Goal: Task Accomplishment & Management: Use online tool/utility

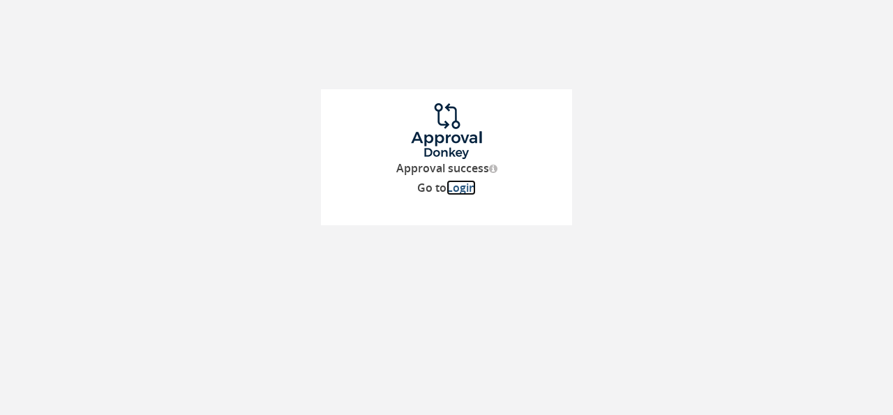
click at [459, 186] on link "Login" at bounding box center [460, 187] width 29 height 15
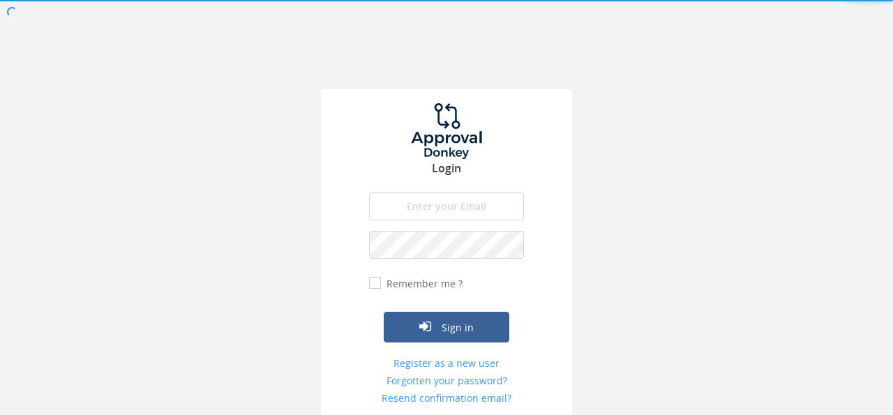
type input "[PERSON_NAME][EMAIL_ADDRESS][PERSON_NAME][DOMAIN_NAME]"
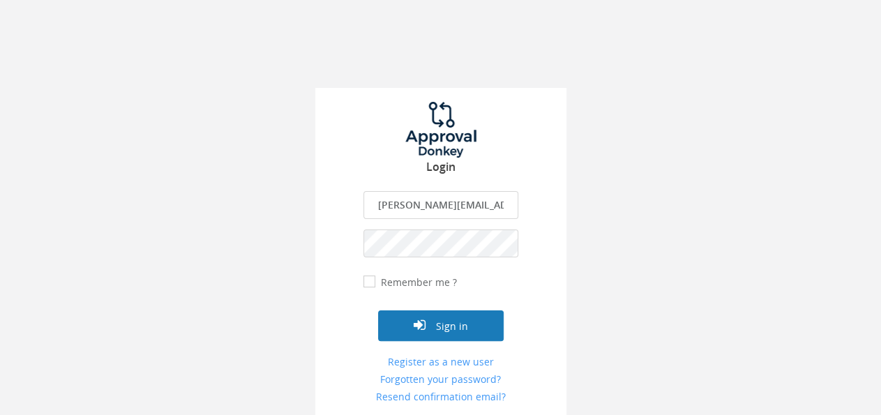
click at [456, 332] on button "Sign in" at bounding box center [441, 325] width 126 height 31
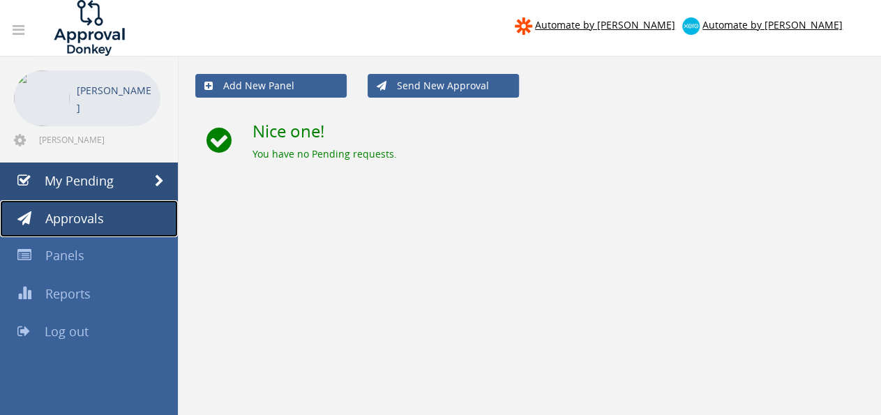
click at [104, 224] on link "Approvals" at bounding box center [89, 219] width 178 height 38
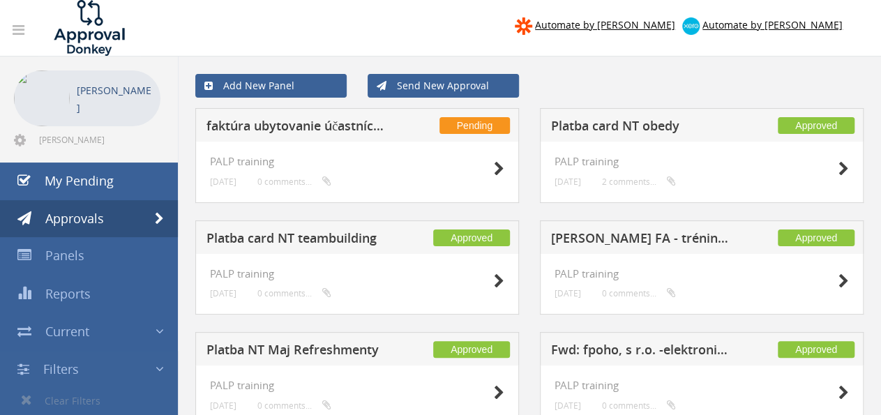
click at [271, 122] on h5 "faktúra ubytovanie účastníctvo + staff na NT Sept + ceremónia" at bounding box center [296, 127] width 181 height 17
